Goal: Entertainment & Leisure: Consume media (video, audio)

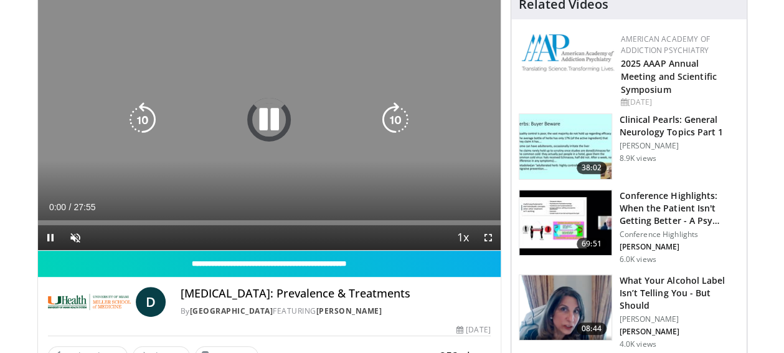
scroll to position [187, 0]
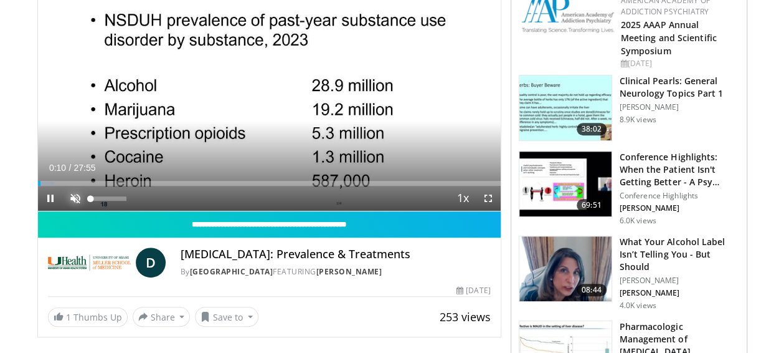
click at [74, 201] on span "Video Player" at bounding box center [75, 198] width 25 height 25
drag, startPoint x: 42, startPoint y: 183, endPoint x: 115, endPoint y: 189, distance: 73.2
click at [115, 189] on div "Current Time 4:36 / Duration 27:55 Play Skip Backward Skip Forward Mute 68% Loa…" at bounding box center [269, 198] width 463 height 25
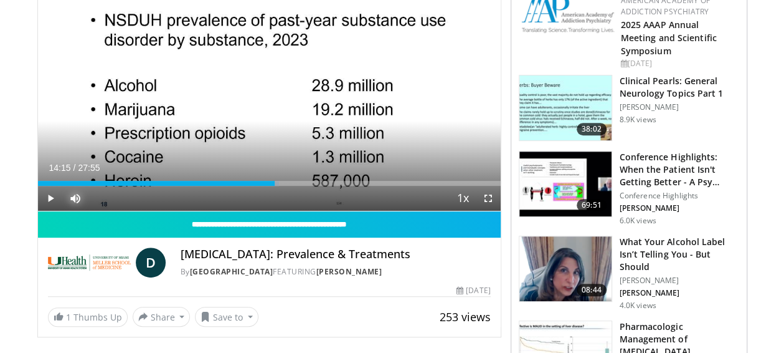
drag, startPoint x: 113, startPoint y: 183, endPoint x: 274, endPoint y: 188, distance: 160.2
click at [274, 188] on div "Current Time 14:15 / Duration 27:55 Play Skip Backward Skip Forward Mute 81% Lo…" at bounding box center [269, 198] width 463 height 25
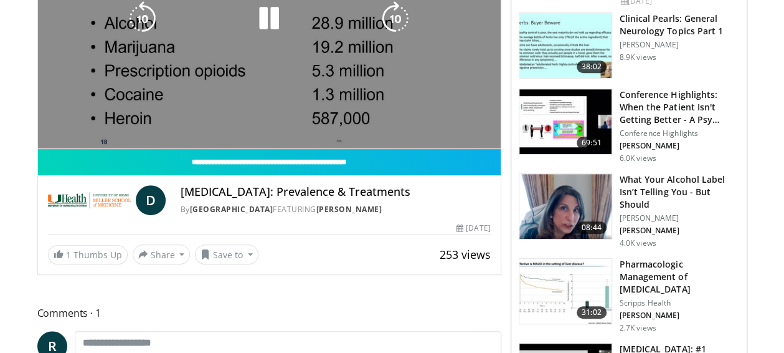
scroll to position [125, 0]
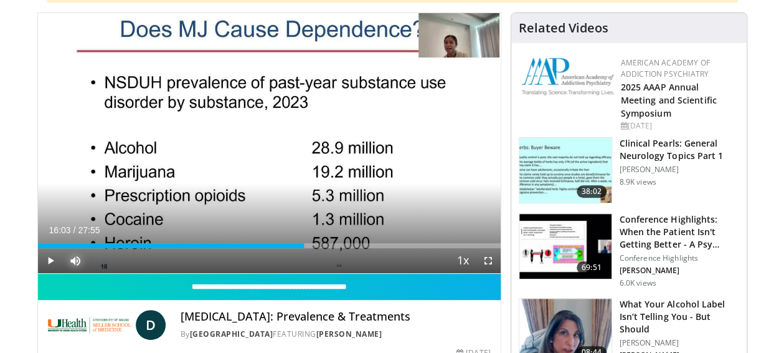
drag, startPoint x: 272, startPoint y: 244, endPoint x: 304, endPoint y: 251, distance: 33.1
click at [304, 251] on div "Current Time 16:03 / Duration 27:55 Play Skip Backward Skip Forward Mute 81% Lo…" at bounding box center [269, 260] width 463 height 25
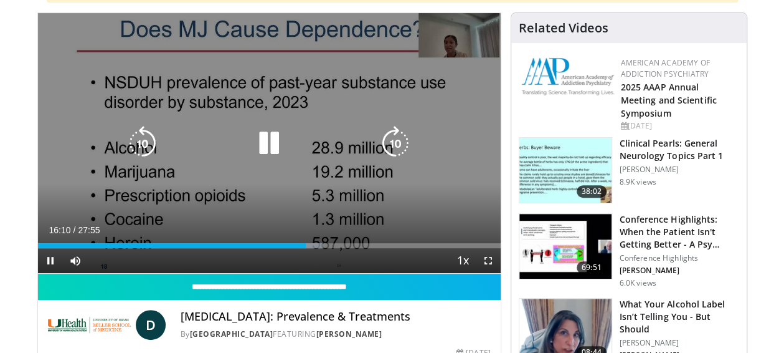
click at [262, 146] on icon "Video Player" at bounding box center [269, 143] width 35 height 35
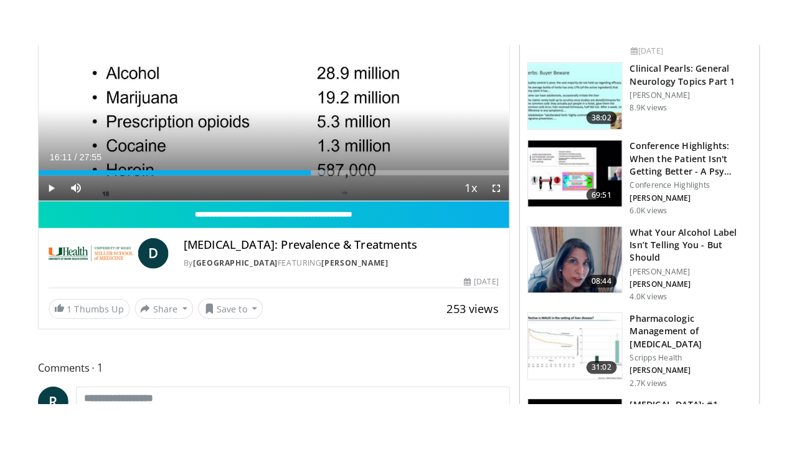
scroll to position [249, 0]
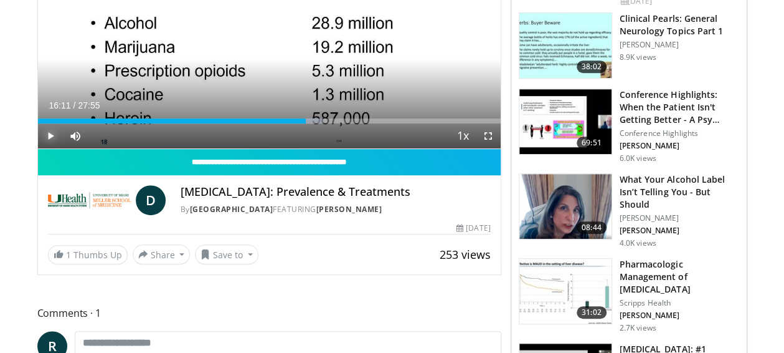
click at [47, 135] on span "Video Player" at bounding box center [50, 135] width 25 height 25
click at [487, 137] on span "Video Player" at bounding box center [488, 135] width 25 height 25
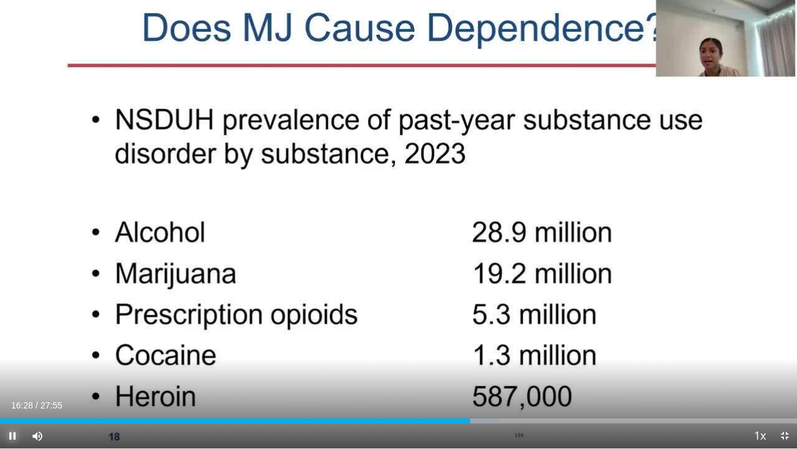
click at [12, 352] on span "Video Player" at bounding box center [12, 435] width 25 height 25
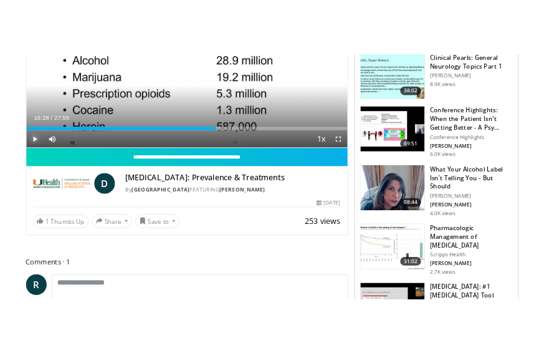
scroll to position [260, 0]
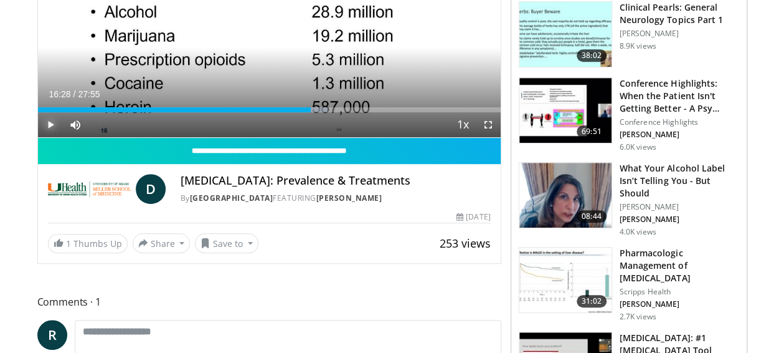
click at [47, 124] on span "Video Player" at bounding box center [50, 124] width 25 height 25
click at [487, 121] on span "Video Player" at bounding box center [488, 124] width 25 height 25
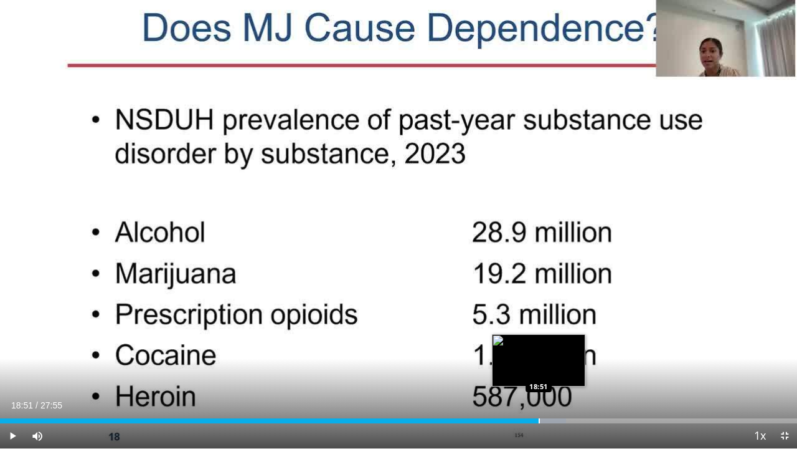
click at [539, 352] on div "Progress Bar" at bounding box center [539, 420] width 1 height 5
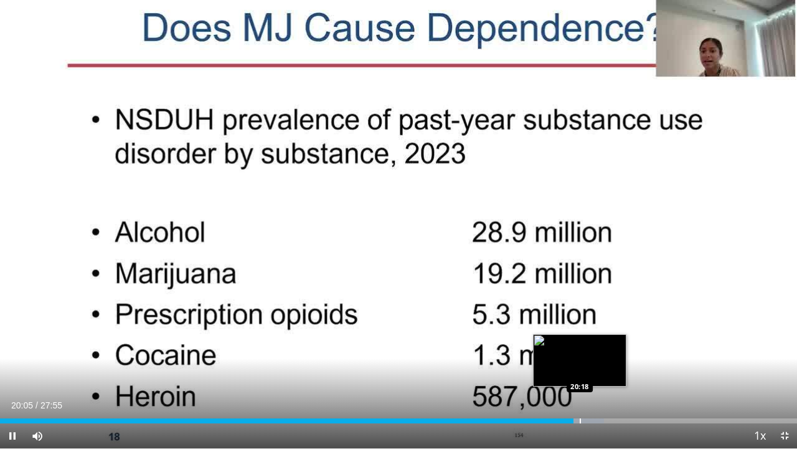
click at [579, 352] on div "Progress Bar" at bounding box center [581, 420] width 47 height 5
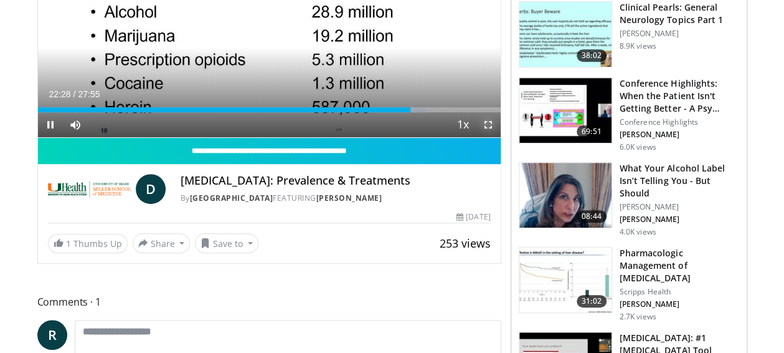
click at [488, 124] on span "Video Player" at bounding box center [488, 124] width 25 height 25
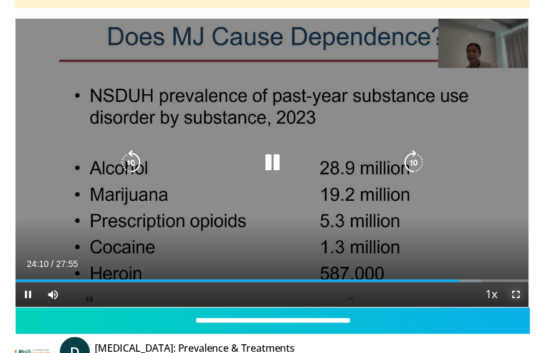
drag, startPoint x: 515, startPoint y: 292, endPoint x: 523, endPoint y: 363, distance: 70.9
click at [515, 292] on span "Video Player" at bounding box center [515, 294] width 25 height 25
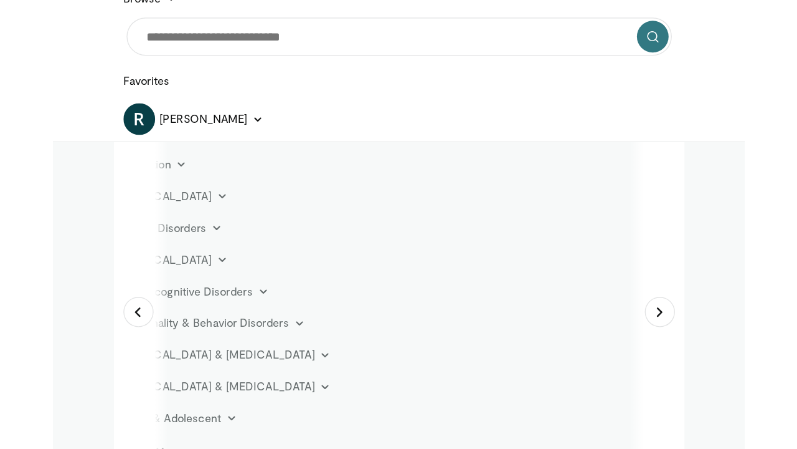
scroll to position [109, 0]
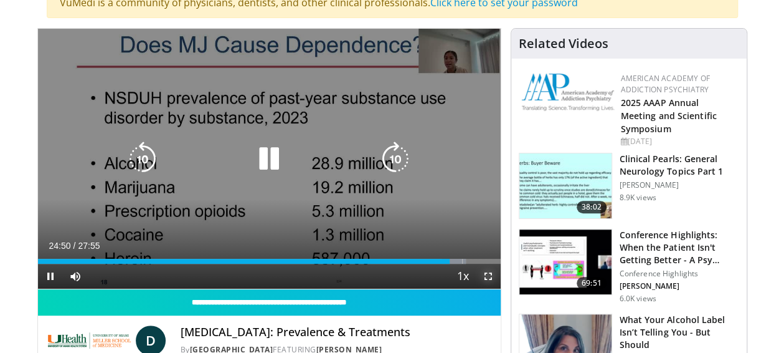
drag, startPoint x: 487, startPoint y: 274, endPoint x: 495, endPoint y: 345, distance: 70.9
click at [487, 274] on span "Video Player" at bounding box center [488, 276] width 25 height 25
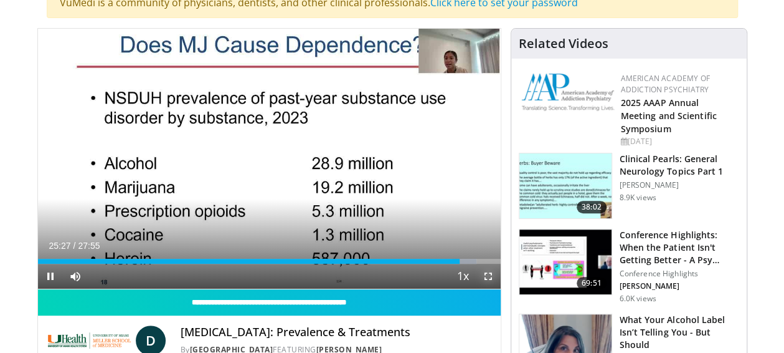
click at [489, 276] on span "Video Player" at bounding box center [488, 276] width 25 height 25
click at [51, 274] on span "Video Player" at bounding box center [50, 276] width 25 height 25
click at [492, 273] on span "Video Player" at bounding box center [488, 276] width 25 height 25
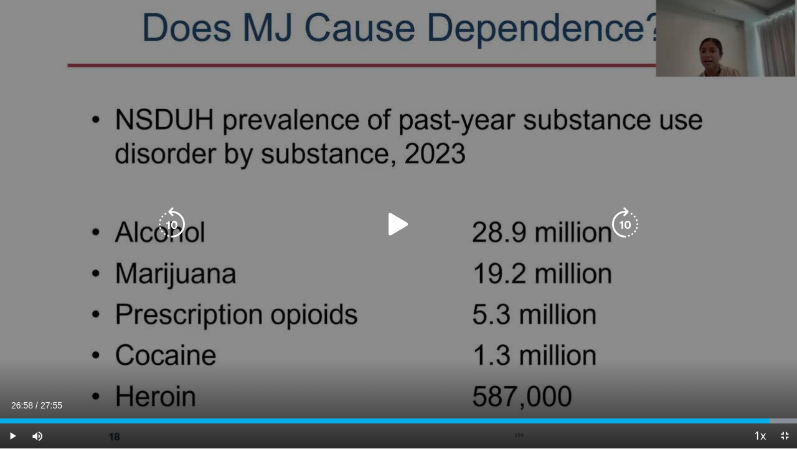
click at [396, 222] on icon "Video Player" at bounding box center [398, 224] width 35 height 35
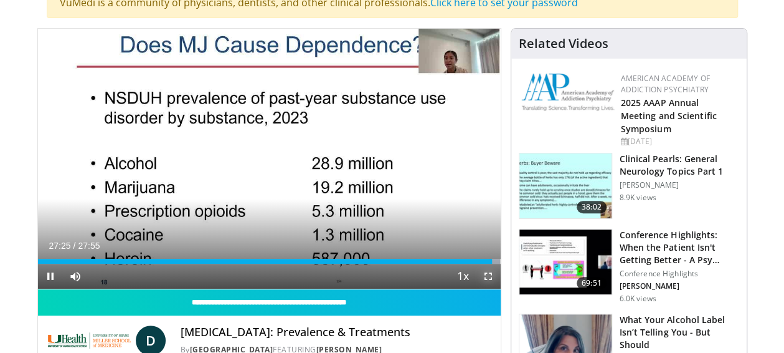
click at [486, 276] on span "Video Player" at bounding box center [488, 276] width 25 height 25
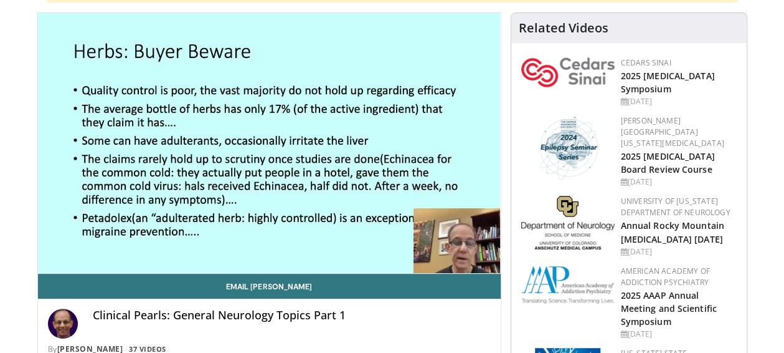
scroll to position [187, 0]
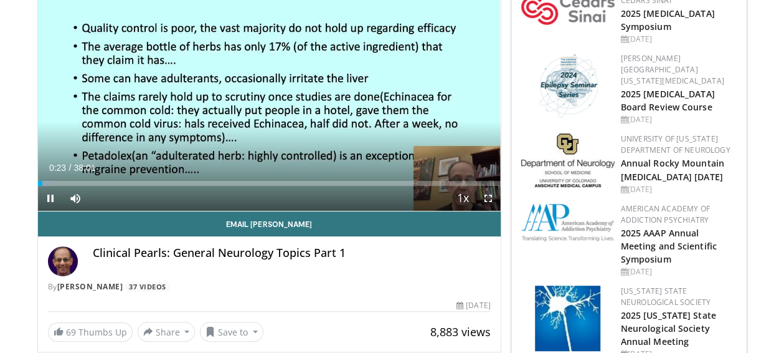
click at [484, 196] on span "Video Player" at bounding box center [488, 198] width 25 height 25
click at [488, 197] on span "Video Player" at bounding box center [488, 198] width 25 height 25
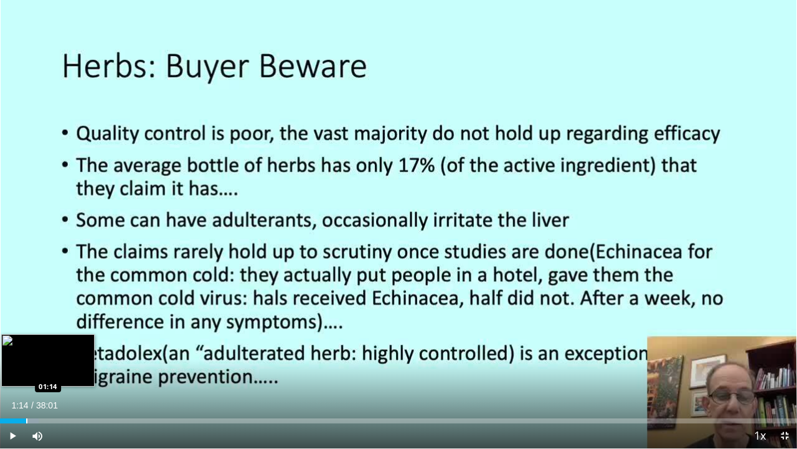
click at [26, 352] on div "Progress Bar" at bounding box center [26, 420] width 1 height 5
